Goal: Check status: Check status

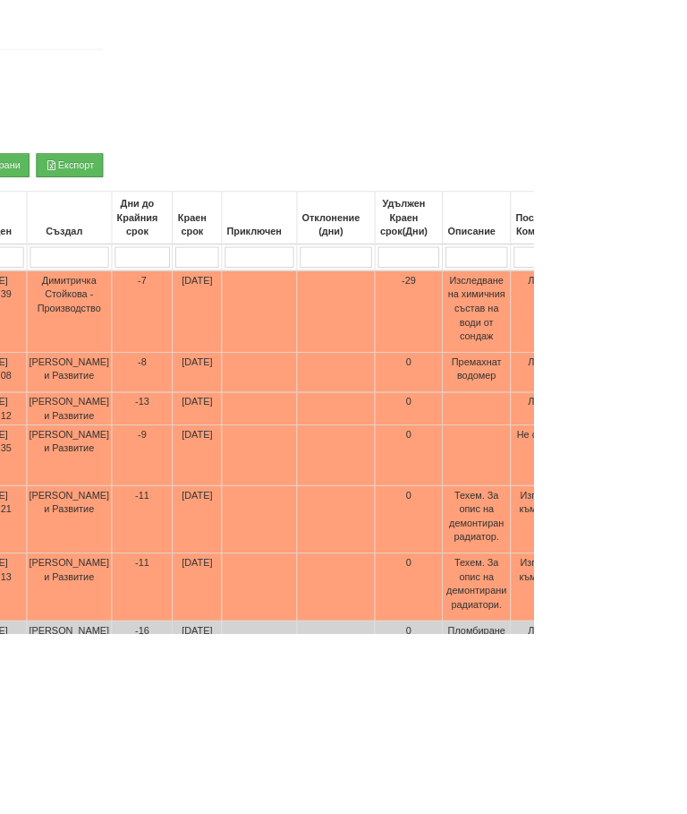
scroll to position [221, 526]
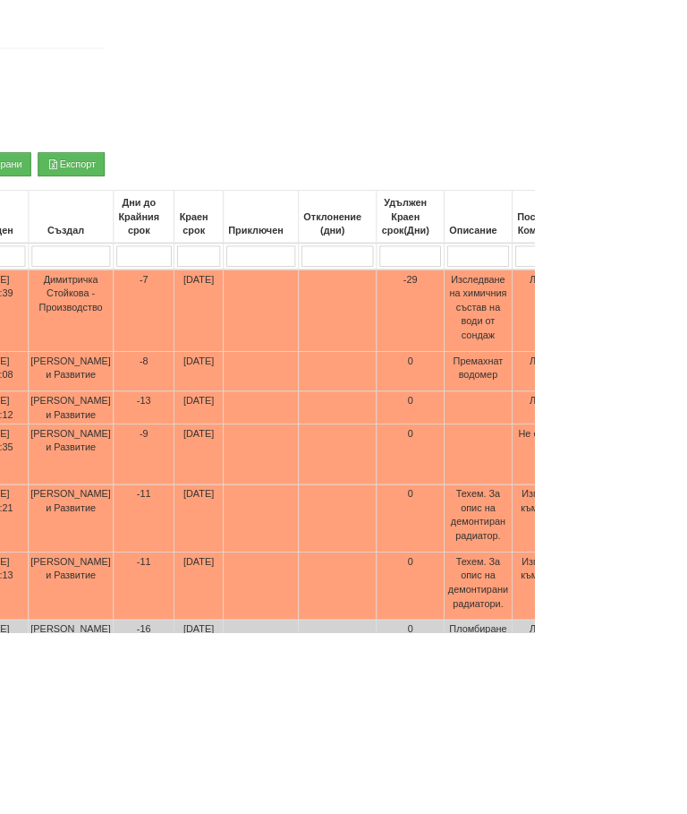
type input "П"
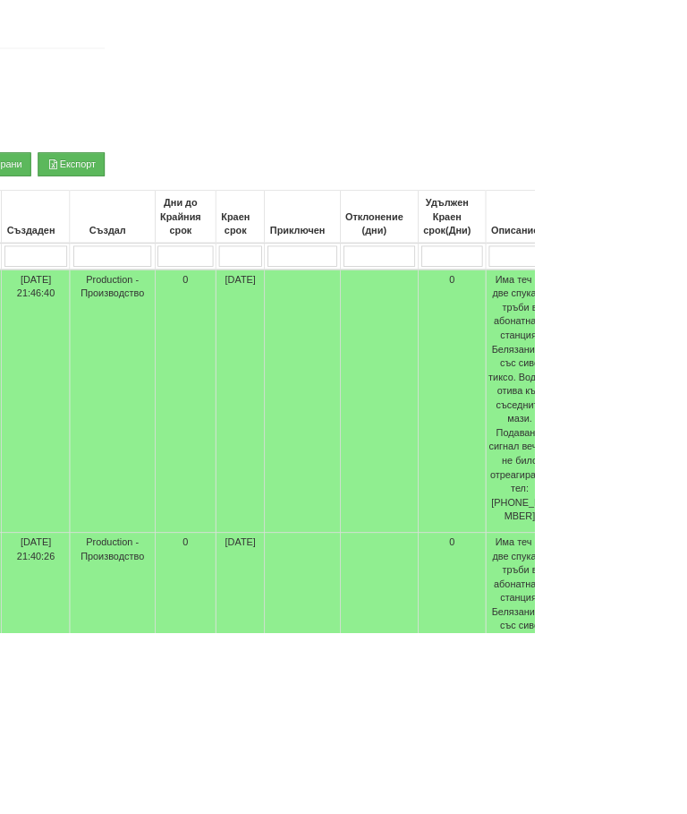
scroll to position [220, 523]
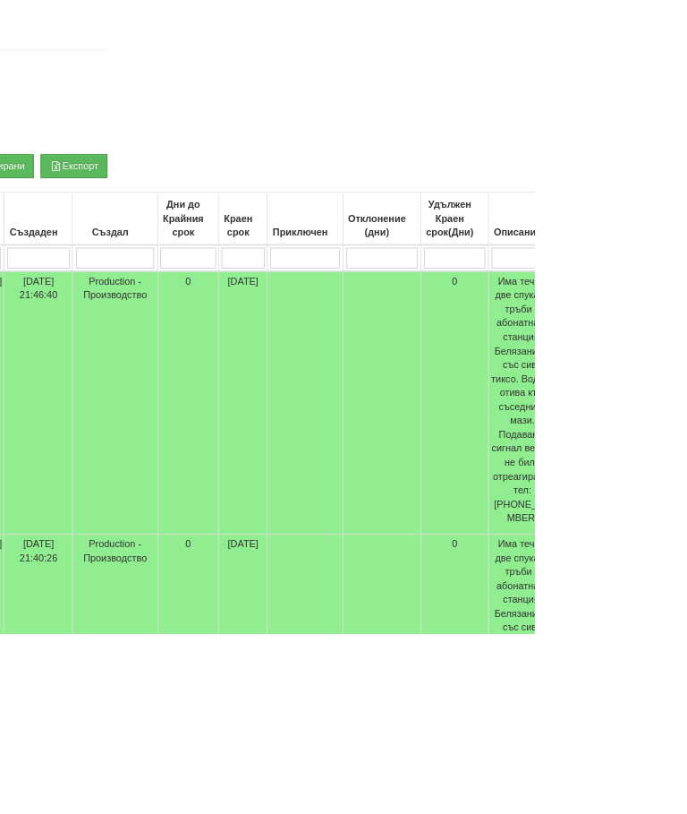
type input "[PERSON_NAME]"
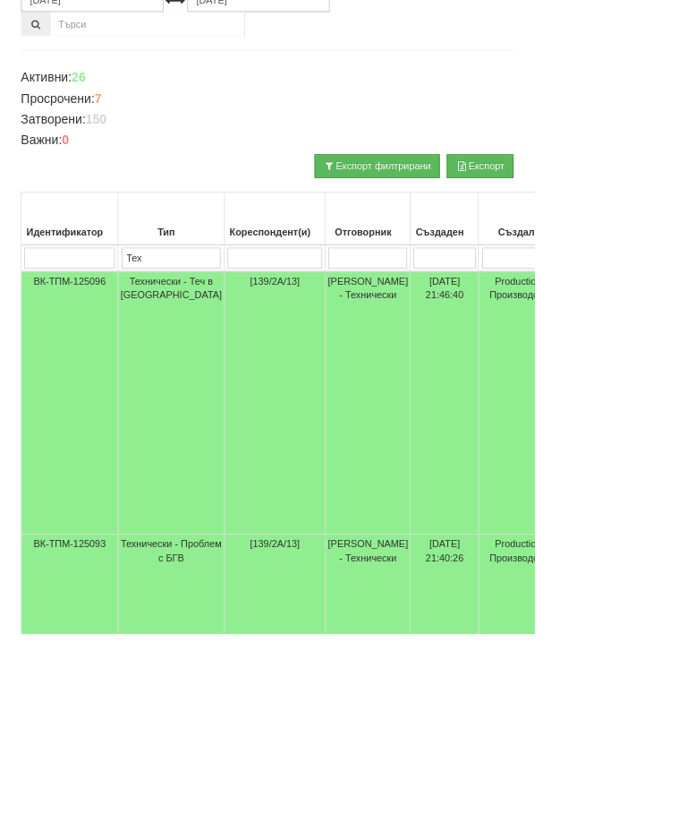
type input "[PERSON_NAME]"
click at [208, 383] on td "Технически - Теч в [GEOGRAPHIC_DATA]" at bounding box center [220, 517] width 137 height 338
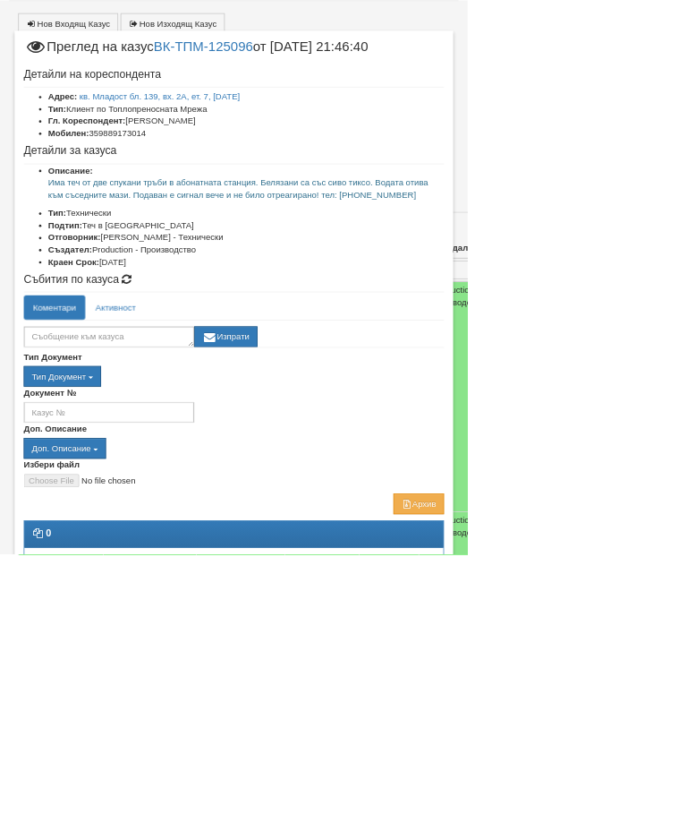
scroll to position [158, 0]
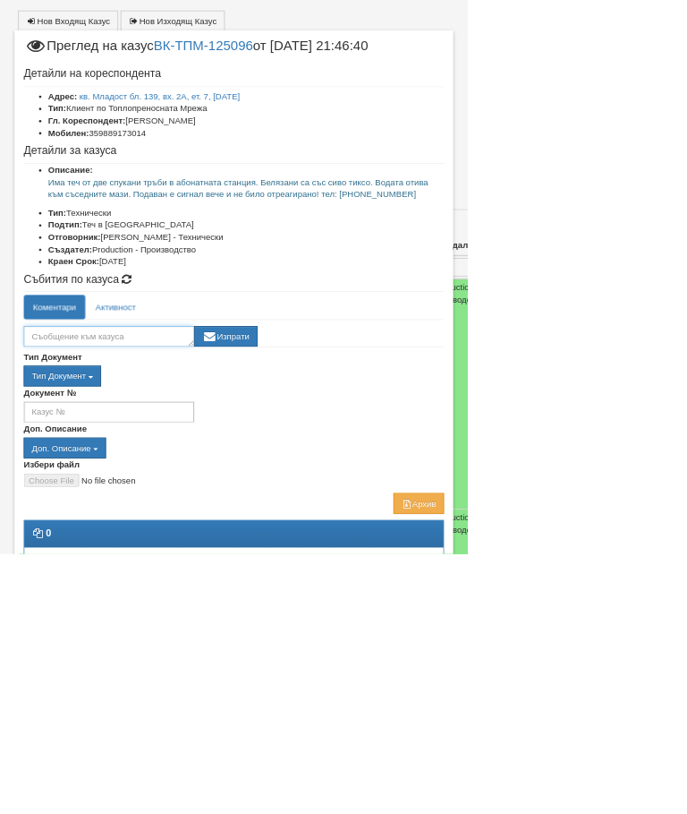
click at [286, 488] on textarea at bounding box center [160, 494] width 251 height 30
type textarea "Готов"
click at [379, 491] on button "Изпрати" at bounding box center [332, 494] width 93 height 30
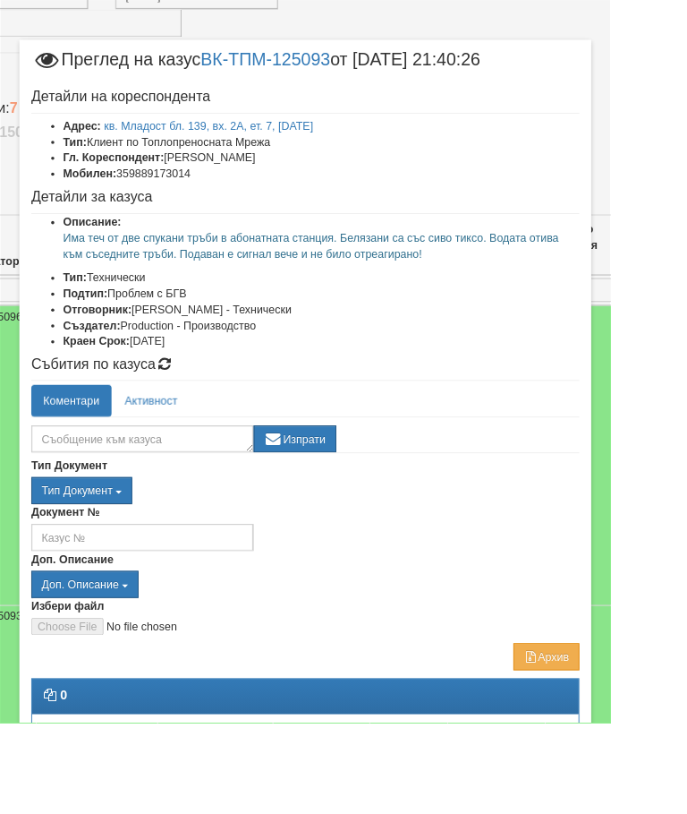
scroll to position [225, 111]
click at [197, 499] on textarea at bounding box center [160, 494] width 251 height 30
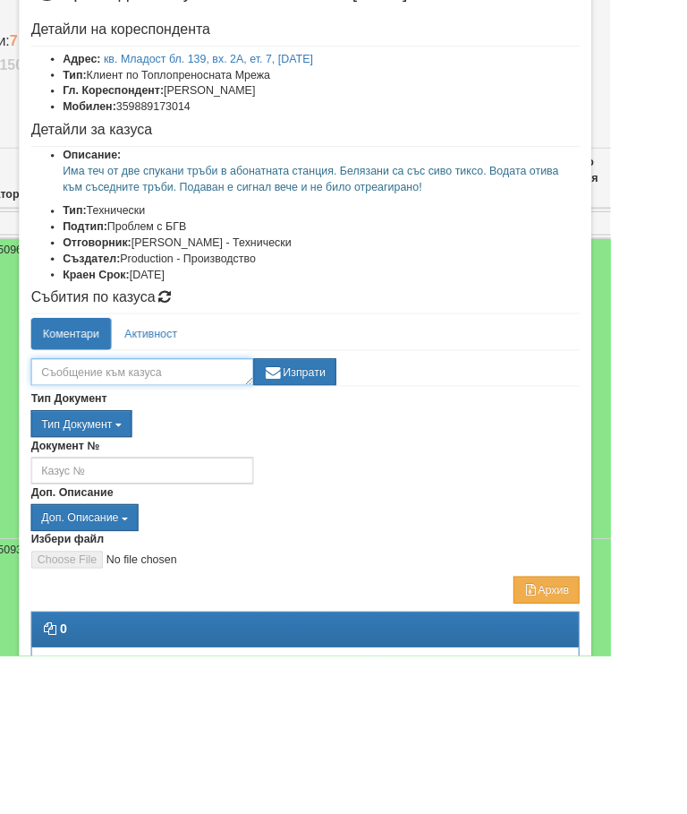
type textarea "Т"
type textarea "Готов"
click at [382, 470] on div "Готов Изпрати" at bounding box center [344, 489] width 618 height 39
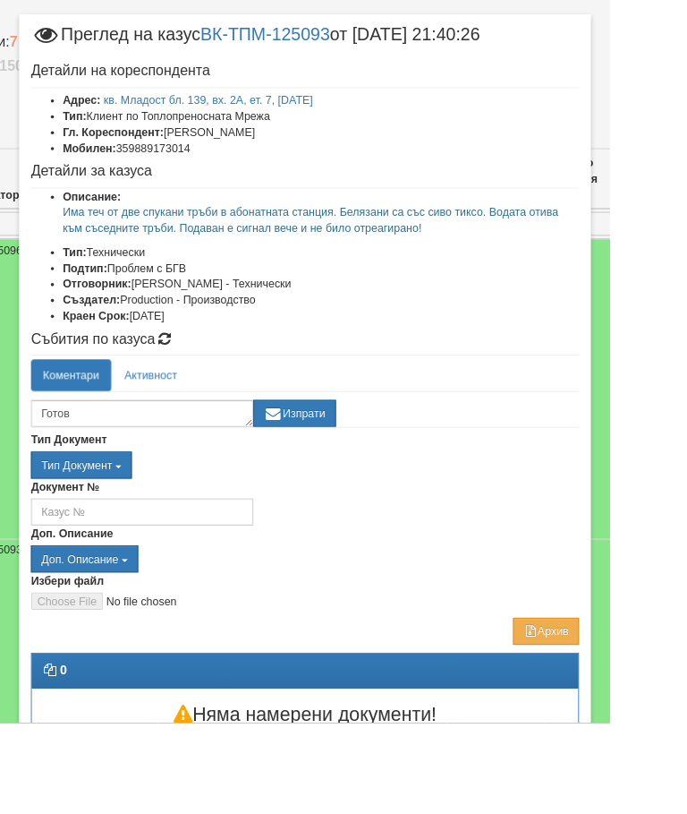
scroll to position [28, 0]
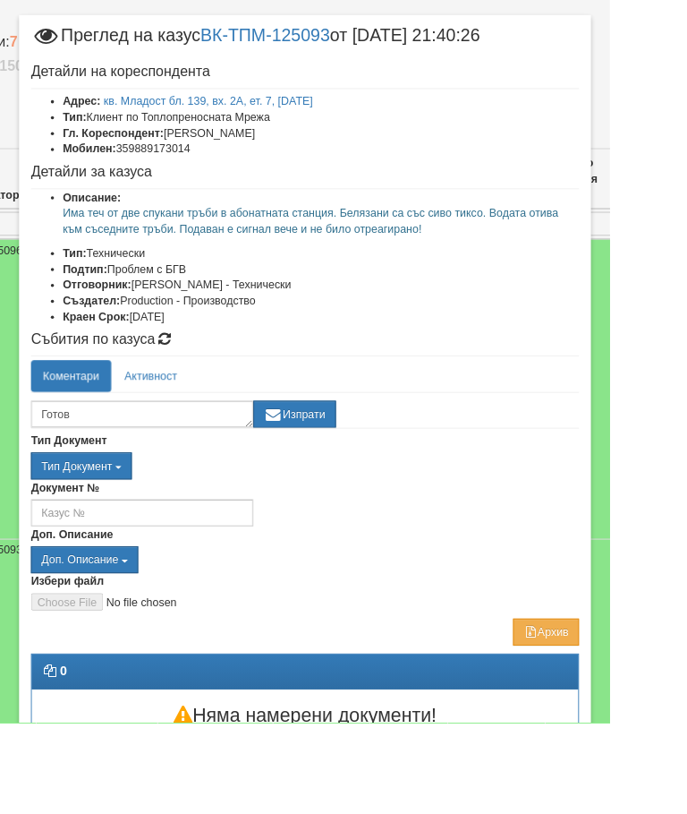
click at [379, 468] on button "Изпрати" at bounding box center [332, 466] width 93 height 30
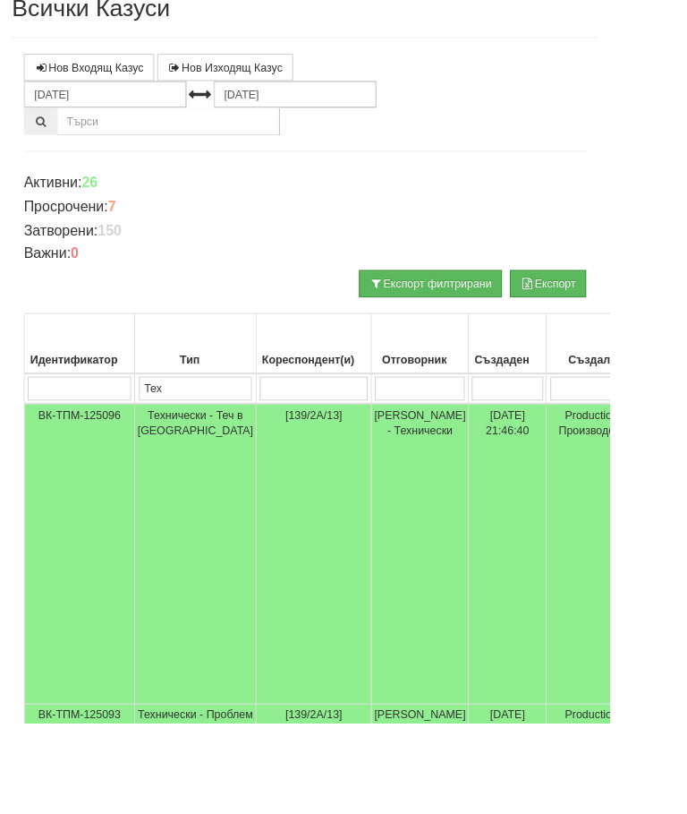
scroll to position [114, 1]
click at [305, 435] on input "search" at bounding box center [353, 437] width 122 height 27
type input "1"
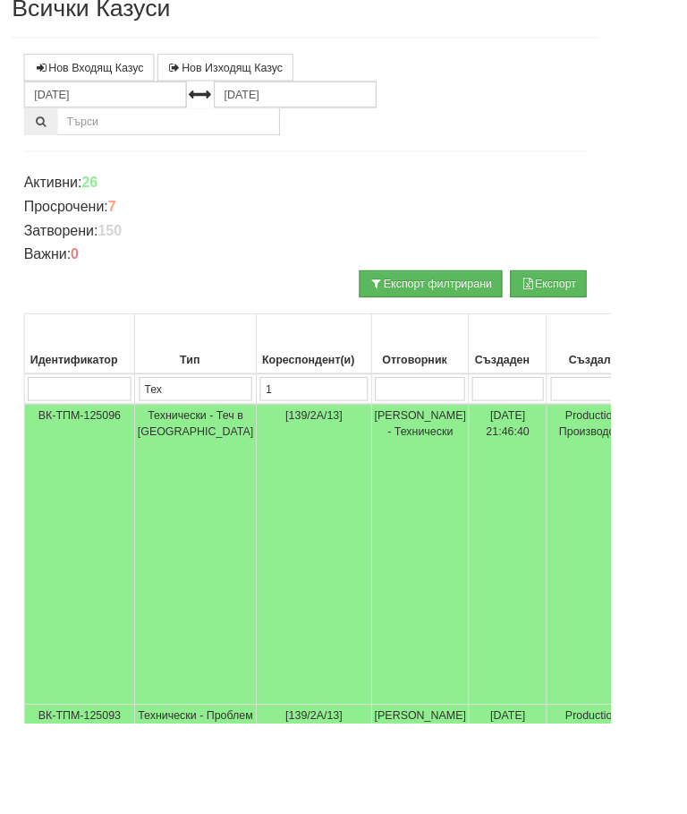
type input "13"
type input "139"
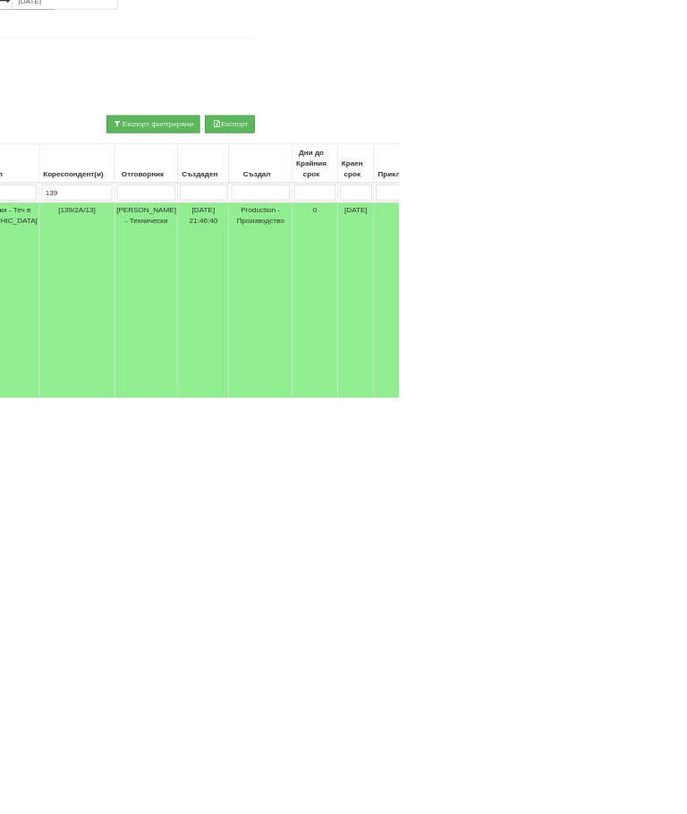
scroll to position [90, 0]
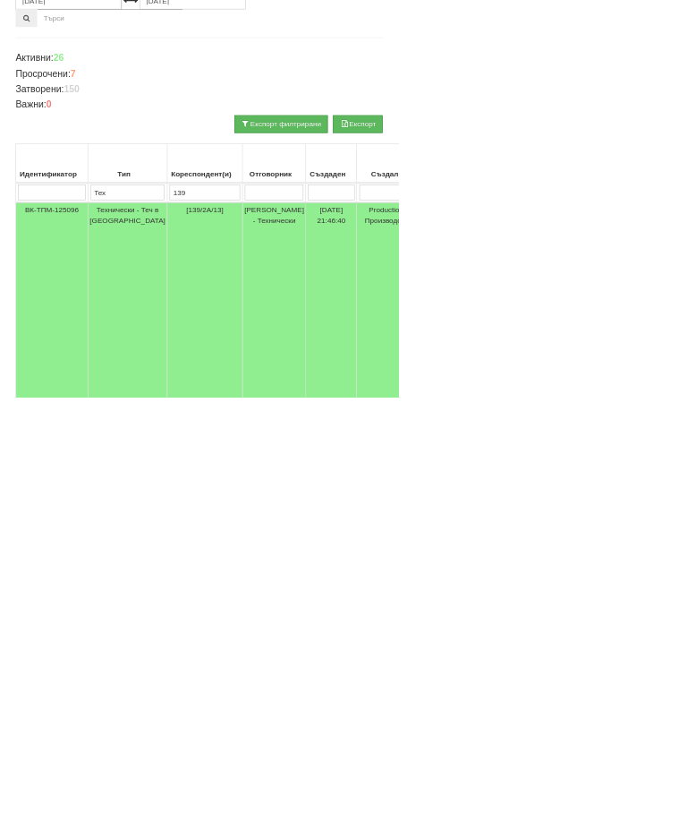
type input "139"
click at [196, 478] on td "Технически - Теч в [GEOGRAPHIC_DATA]" at bounding box center [220, 647] width 137 height 338
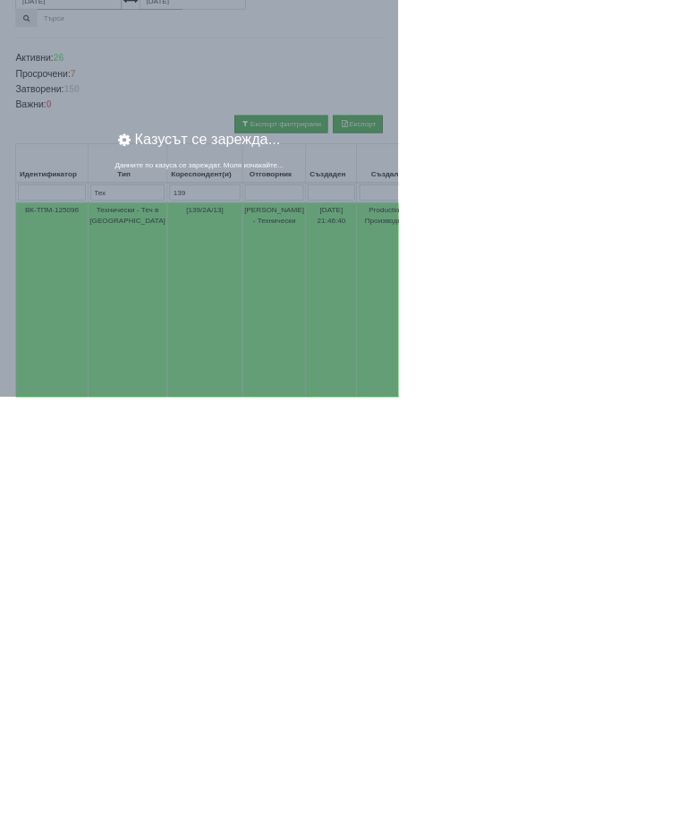
scroll to position [0, 0]
